Goal: Task Accomplishment & Management: Manage account settings

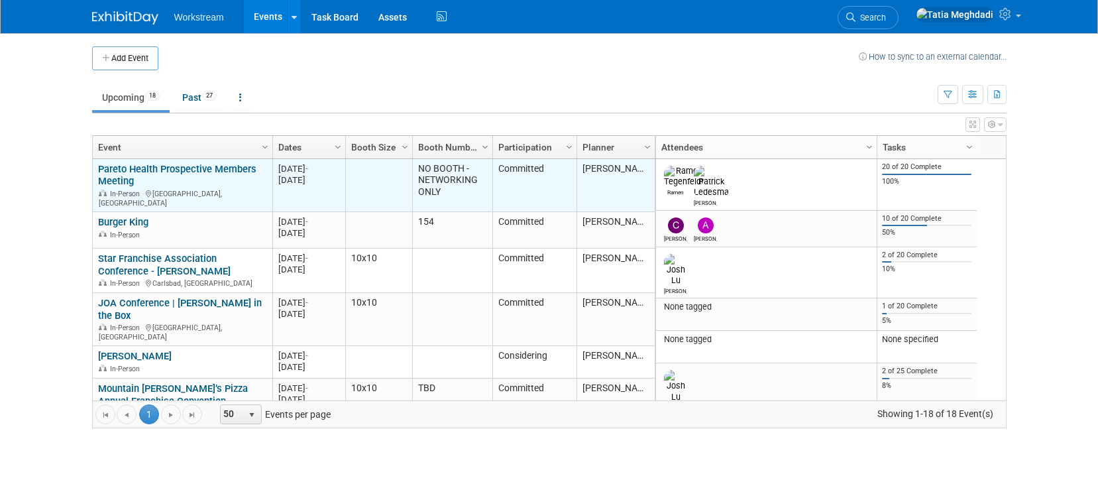
click at [222, 168] on link "Pareto Health Prospective Members Meeting" at bounding box center [177, 175] width 158 height 25
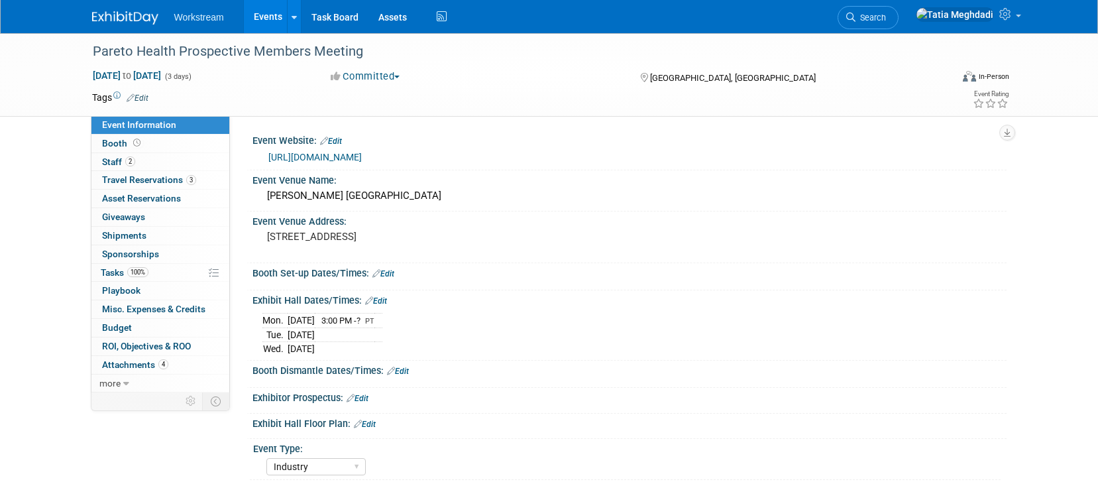
select select "Industry"
select select "Broker/Benefits"
select select "No"
select select "[PERSON_NAME]"
click at [134, 178] on span "Travel Reservations 3" at bounding box center [149, 179] width 94 height 11
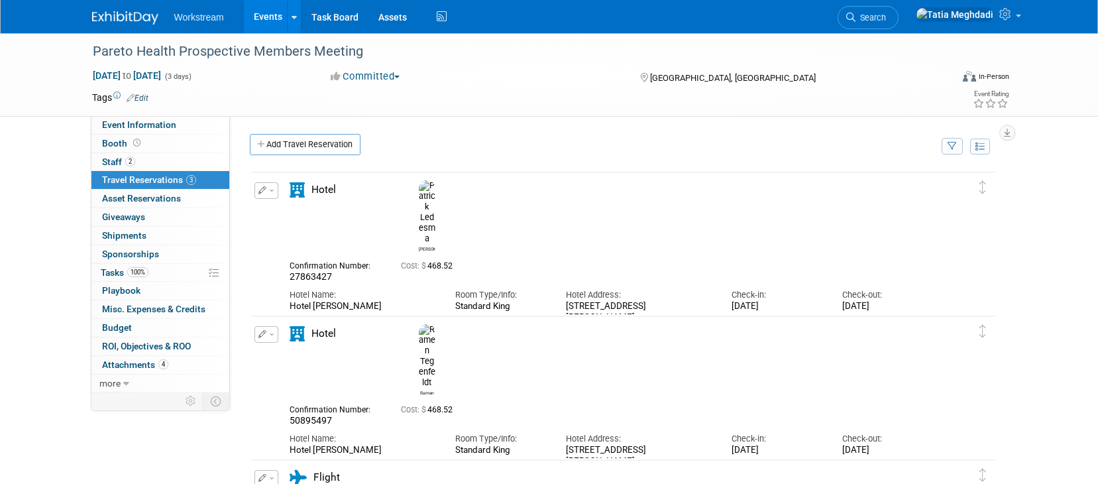
click at [608, 206] on div "[PERSON_NAME]" at bounding box center [661, 214] width 498 height 75
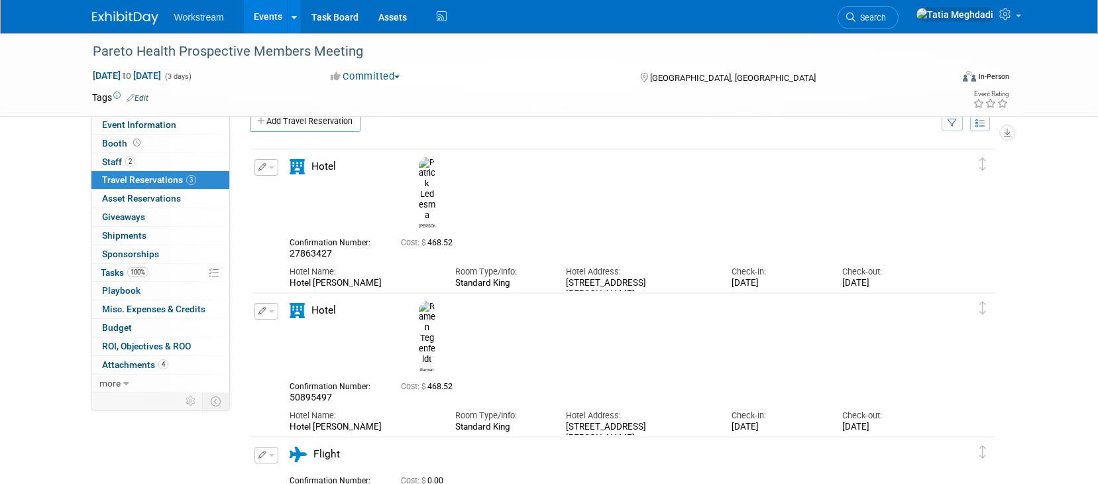
scroll to position [42, 0]
